Goal: Find specific page/section: Find specific page/section

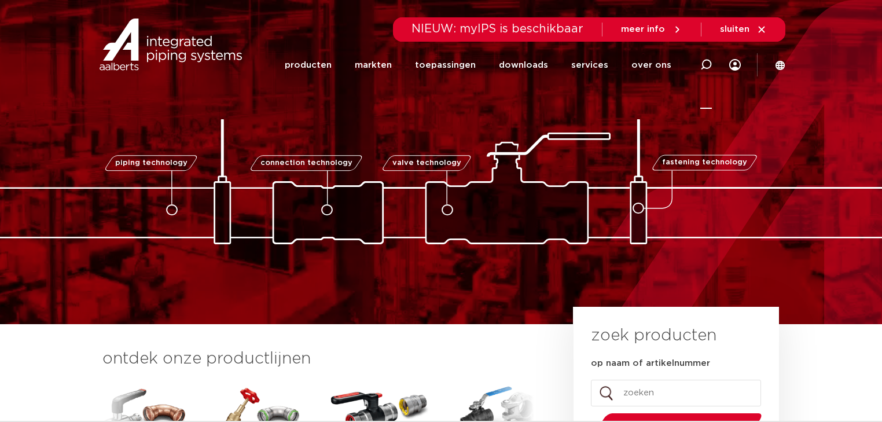
click at [707, 64] on icon at bounding box center [706, 65] width 12 height 12
paste input "6342479"
type input "6342479"
click button "Zoeken" at bounding box center [0, 0] width 0 height 0
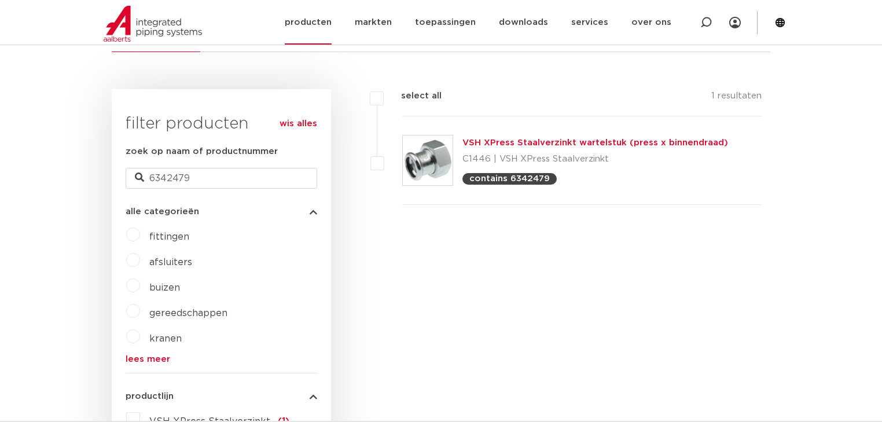
click at [707, 21] on icon at bounding box center [706, 23] width 12 height 12
paste input "0409541"
type input "0409541"
click button "Zoeken" at bounding box center [0, 0] width 0 height 0
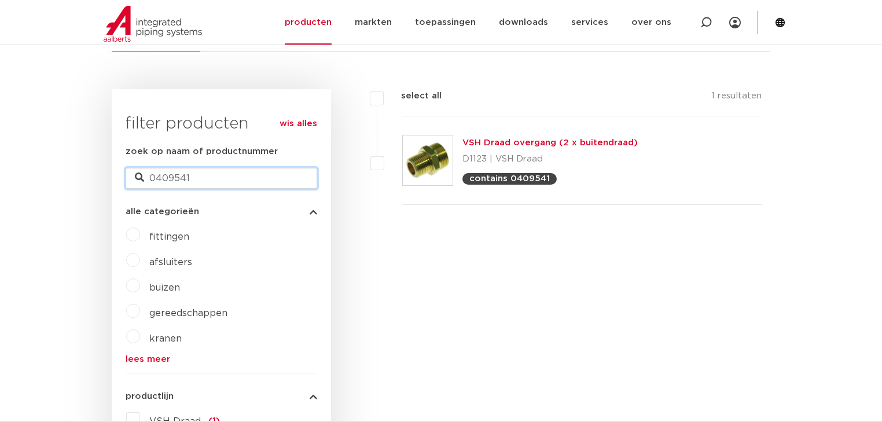
drag, startPoint x: 249, startPoint y: 178, endPoint x: 94, endPoint y: 181, distance: 155.1
paste input "6192164"
type input "6192164"
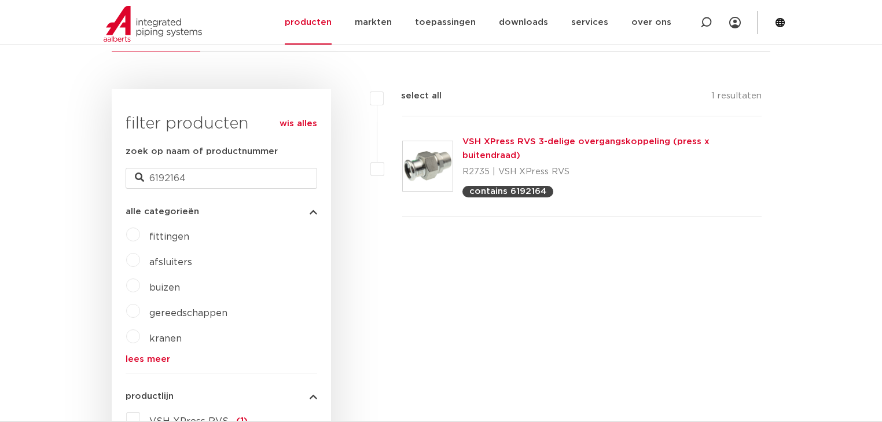
click at [484, 289] on div "filters select all 1 resultaten VSH XPress RVS 3-delige overgangskoppeling (pre…" at bounding box center [550, 407] width 439 height 637
